Goal: Task Accomplishment & Management: Manage account settings

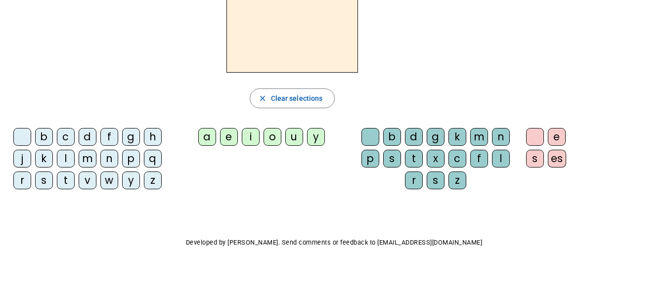
scroll to position [83, 0]
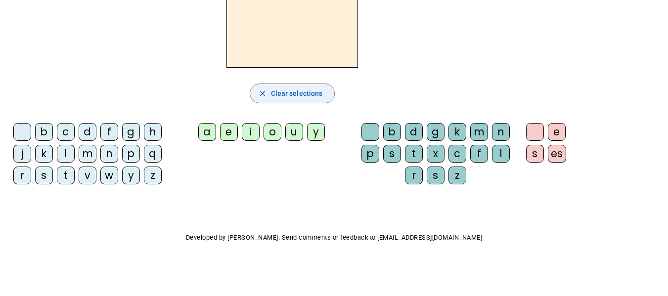
click at [258, 92] on span "button" at bounding box center [292, 94] width 85 height 24
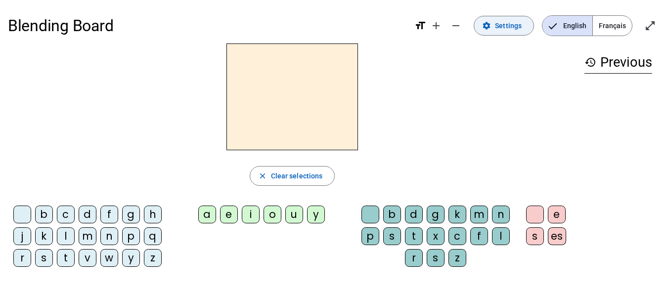
click at [490, 27] on mat-icon "settings" at bounding box center [486, 25] width 9 height 9
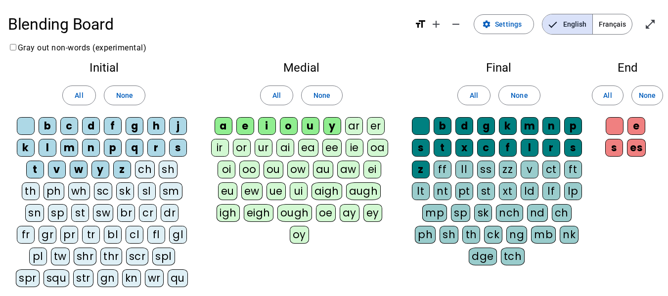
scroll to position [128, 0]
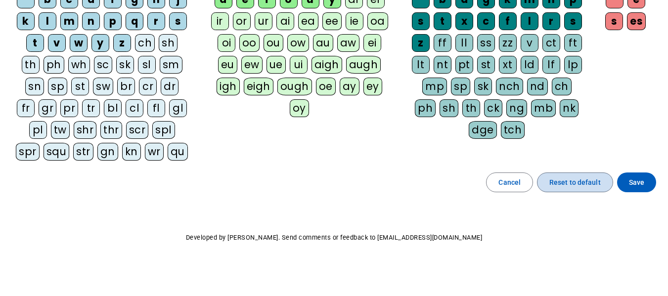
click at [572, 182] on span "Reset to default" at bounding box center [574, 183] width 51 height 12
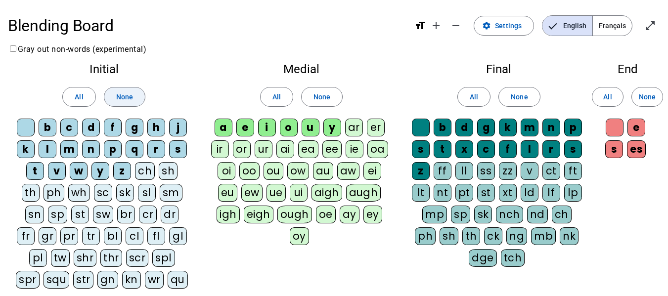
click at [121, 101] on span "None" at bounding box center [124, 97] width 17 height 12
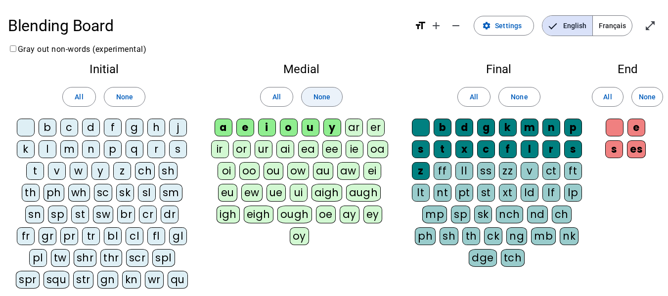
click at [320, 98] on span "None" at bounding box center [322, 97] width 17 height 12
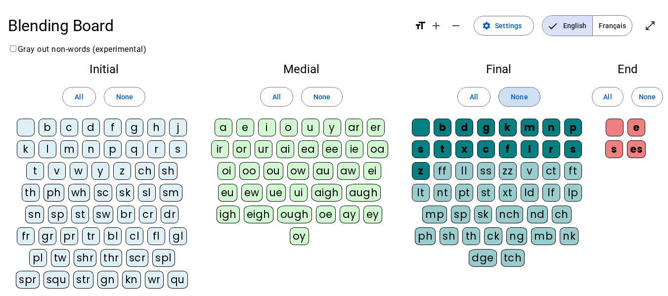
click at [530, 104] on span at bounding box center [519, 97] width 41 height 24
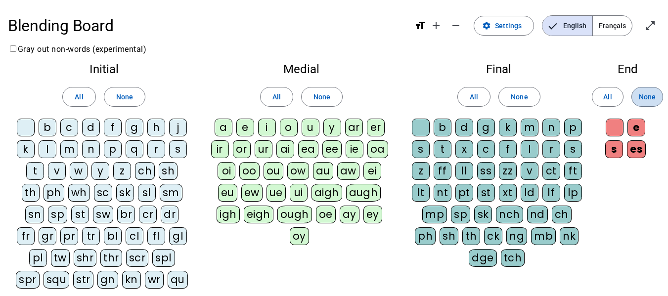
click at [638, 101] on span at bounding box center [647, 97] width 31 height 24
click at [91, 173] on div "y" at bounding box center [100, 171] width 18 height 18
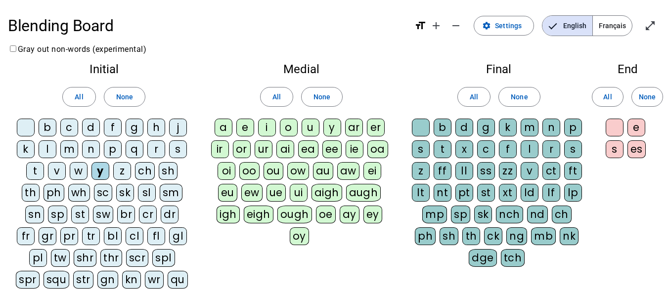
click at [310, 128] on div "u" at bounding box center [311, 128] width 18 height 18
click at [526, 132] on div "m" at bounding box center [530, 128] width 18 height 18
click at [130, 125] on div "g" at bounding box center [135, 128] width 18 height 18
click at [169, 239] on div "gl" at bounding box center [178, 236] width 18 height 18
click at [47, 249] on div "pl" at bounding box center [38, 258] width 18 height 18
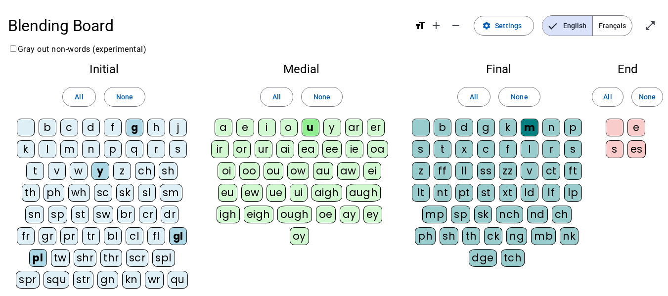
click at [425, 214] on div "mp" at bounding box center [434, 215] width 25 height 18
click at [138, 189] on div "sl" at bounding box center [147, 193] width 18 height 18
click at [71, 214] on div "st" at bounding box center [80, 215] width 18 height 18
click at [224, 125] on div "a" at bounding box center [224, 128] width 18 height 18
click at [28, 169] on div "t" at bounding box center [35, 171] width 18 height 18
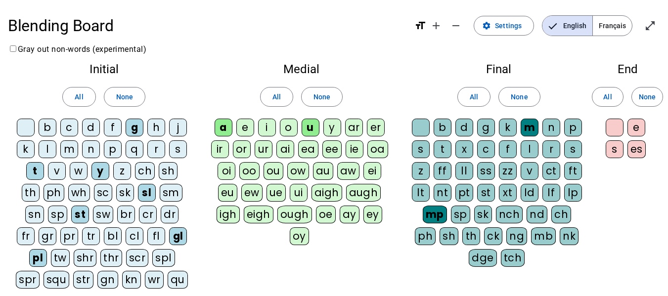
click at [569, 129] on div "p" at bounding box center [573, 128] width 18 height 18
click at [82, 238] on div "tr" at bounding box center [91, 236] width 18 height 18
click at [268, 125] on div "i" at bounding box center [267, 128] width 18 height 18
click at [73, 277] on div "str" at bounding box center [83, 280] width 20 height 18
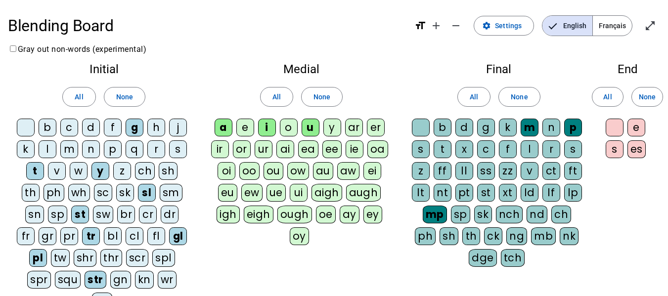
click at [126, 258] on div "scr" at bounding box center [137, 258] width 23 height 18
click at [616, 149] on div "s" at bounding box center [615, 149] width 18 height 18
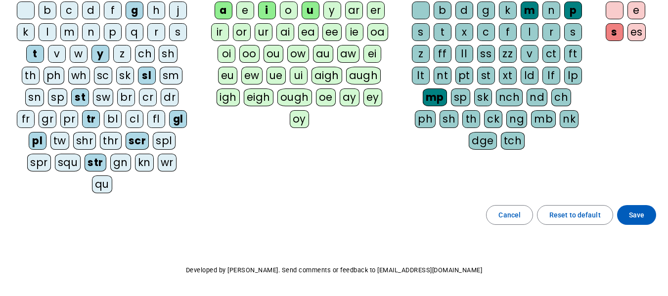
scroll to position [128, 0]
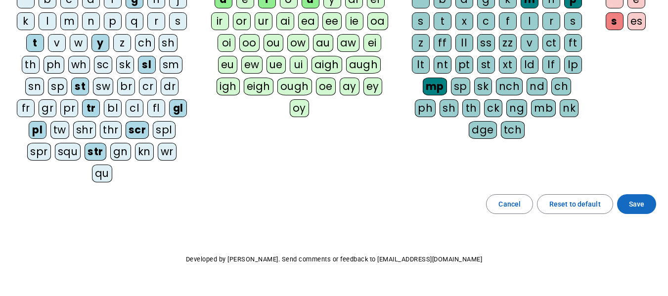
click at [638, 198] on span "Save" at bounding box center [636, 204] width 15 height 12
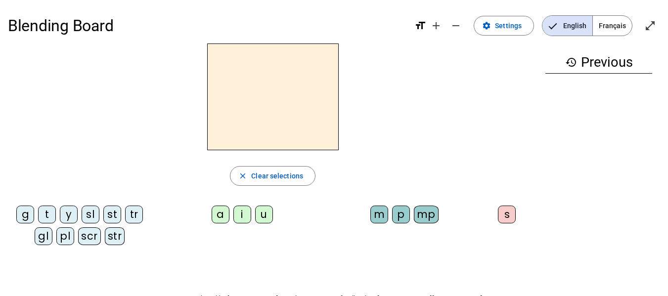
click at [136, 211] on div "tr" at bounding box center [134, 215] width 18 height 18
click at [219, 217] on div "a" at bounding box center [221, 215] width 18 height 18
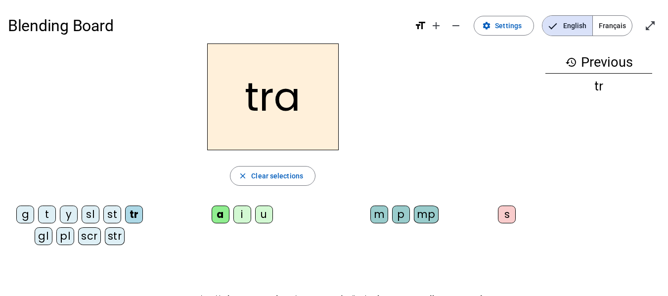
click at [404, 216] on div "p" at bounding box center [401, 215] width 18 height 18
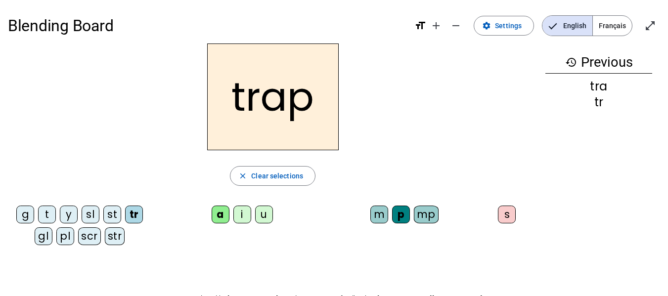
click at [44, 216] on div "t" at bounding box center [47, 215] width 18 height 18
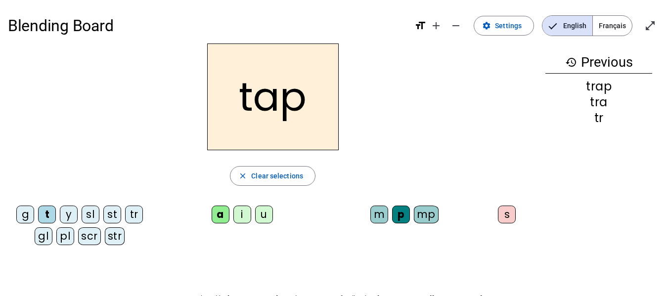
click at [379, 212] on div "m" at bounding box center [379, 215] width 18 height 18
